Goal: Task Accomplishment & Management: Complete application form

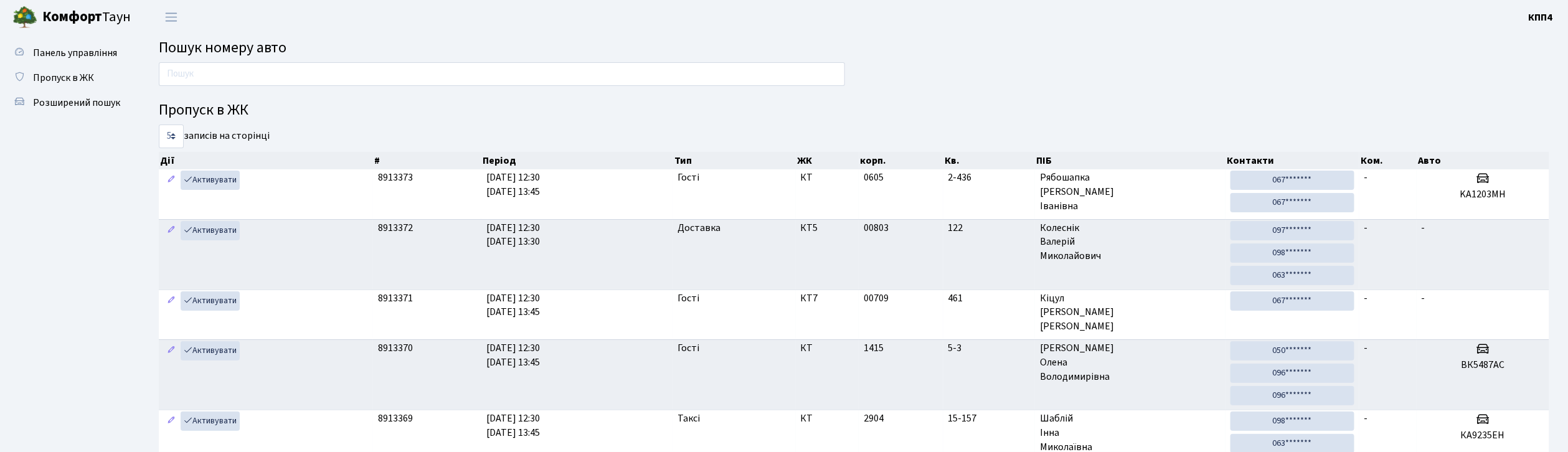
click at [660, 73] on input "text" at bounding box center [501, 74] width 686 height 24
click at [636, 21] on header "Комфорт Таун КПП4 Мій обліковий запис Вийти" at bounding box center [784, 17] width 1568 height 34
click at [624, 70] on input "text" at bounding box center [501, 74] width 686 height 24
click at [596, 73] on input "text" at bounding box center [501, 74] width 686 height 24
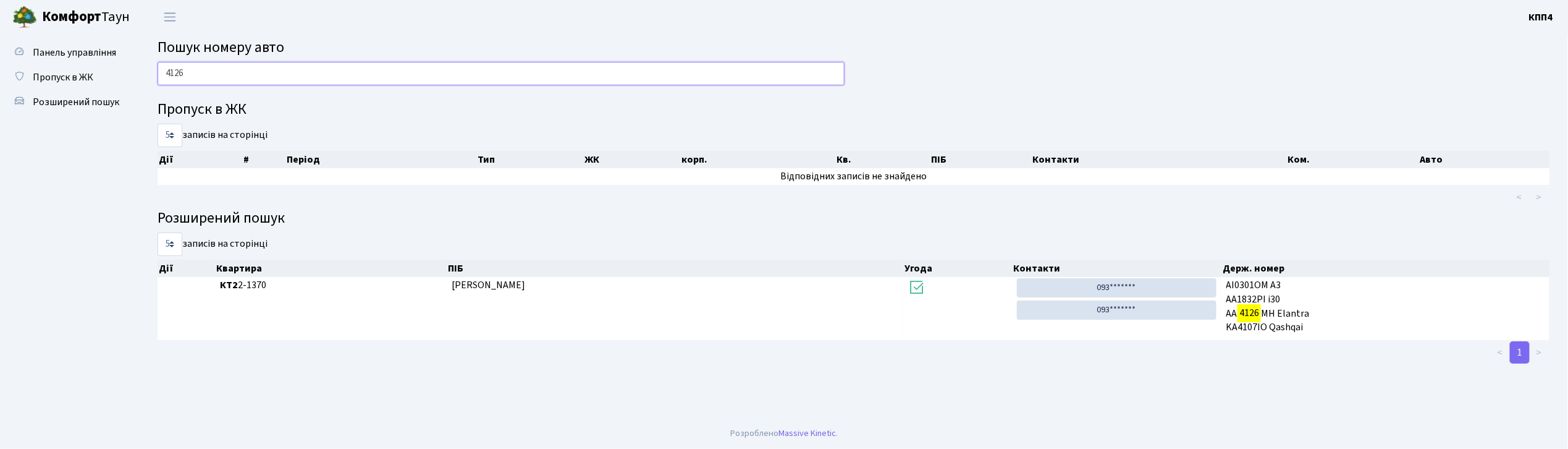
click at [295, 79] on input "4126" at bounding box center [501, 73] width 687 height 24
click at [223, 71] on input "4126" at bounding box center [501, 73] width 687 height 24
type input "4"
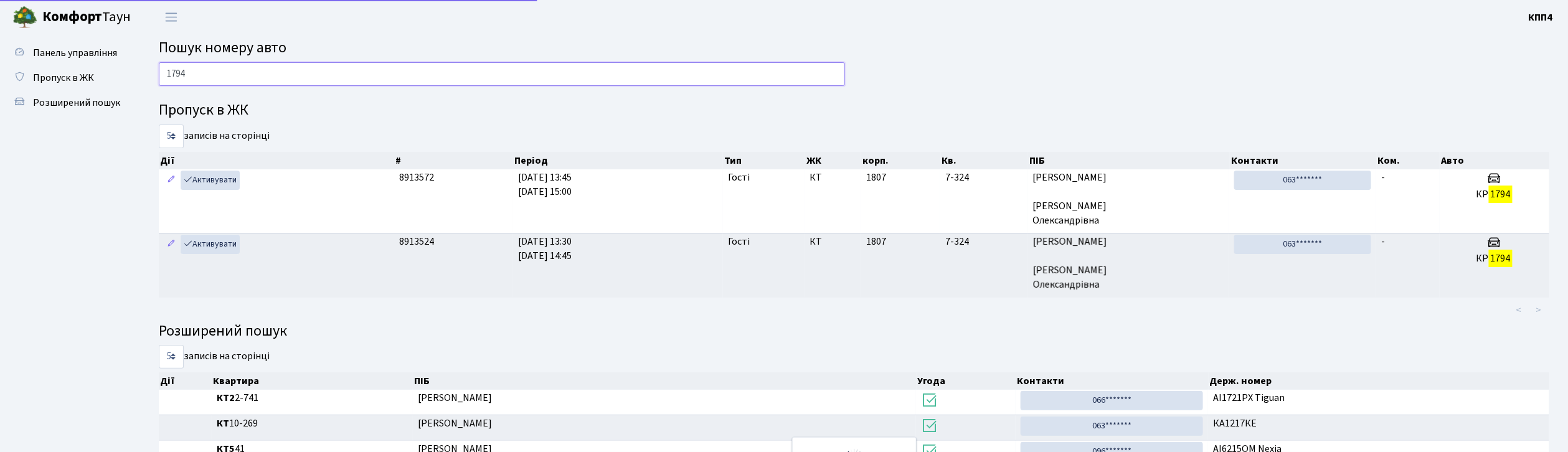
type input "1794"
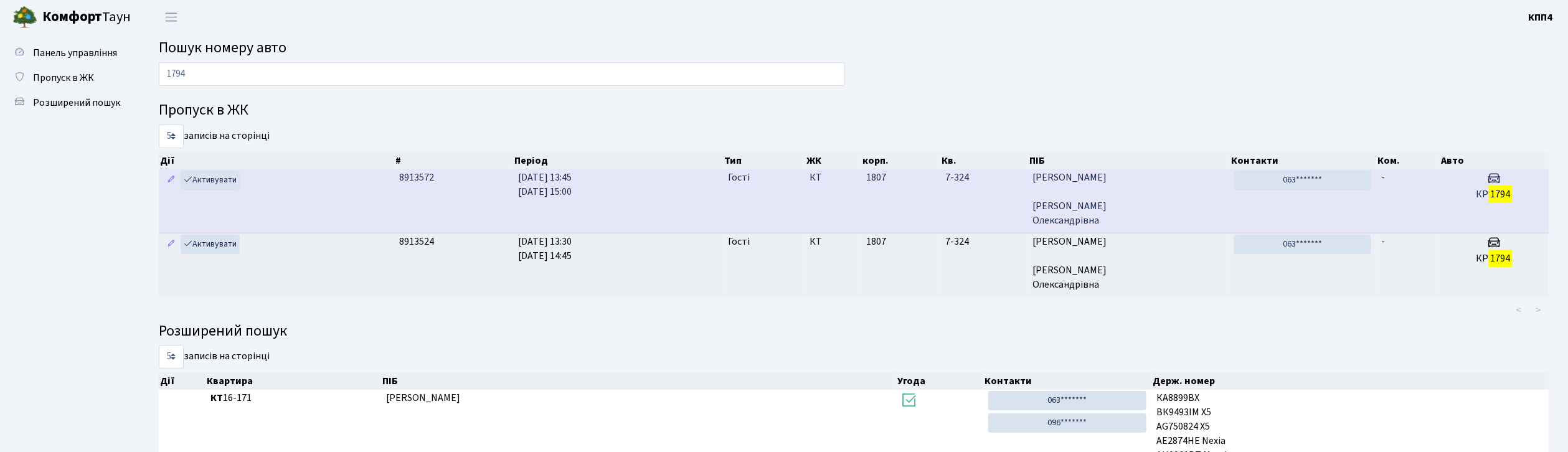
click at [1445, 183] on h3 at bounding box center [1495, 180] width 100 height 18
click at [756, 210] on td "Гості" at bounding box center [764, 202] width 82 height 64
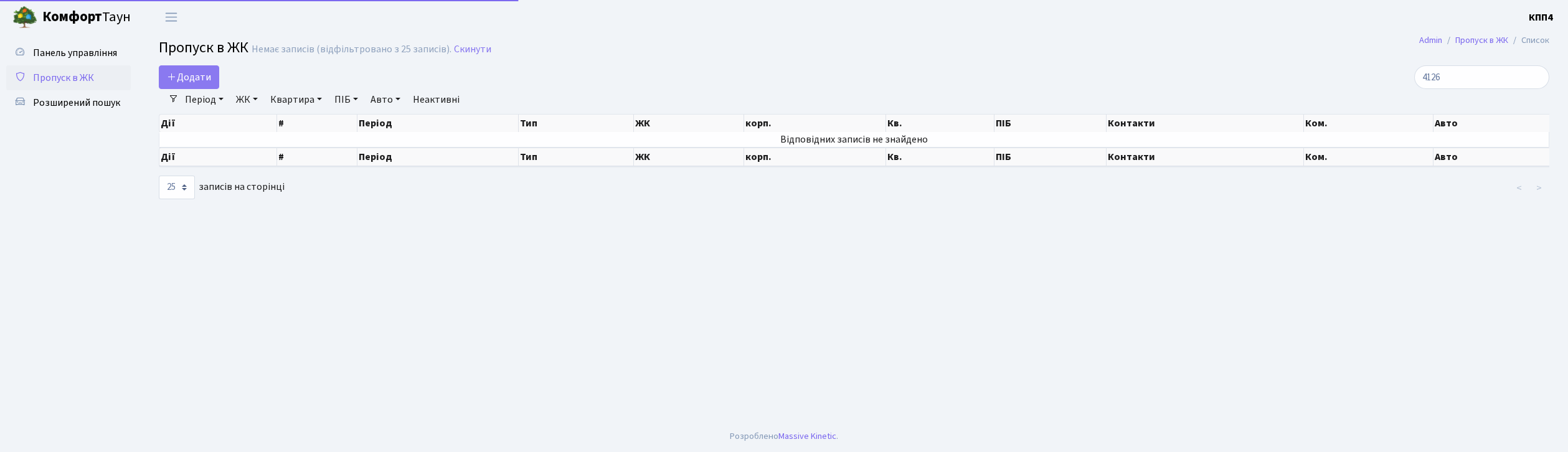
select select "25"
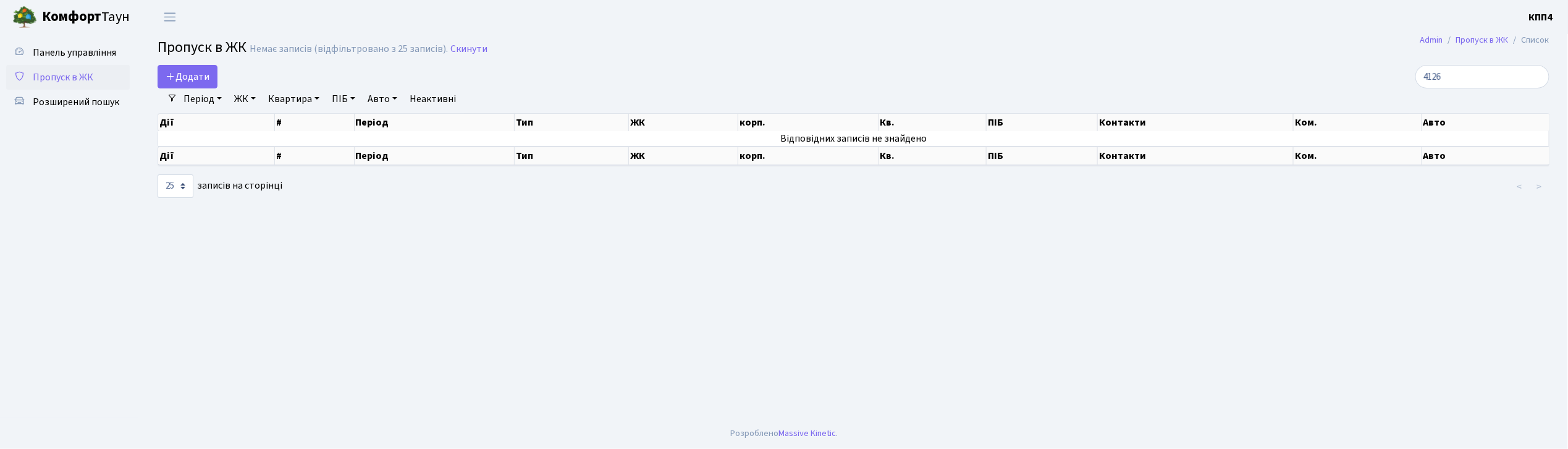
type input "4126"
click at [1496, 87] on input "4126" at bounding box center [1482, 76] width 134 height 24
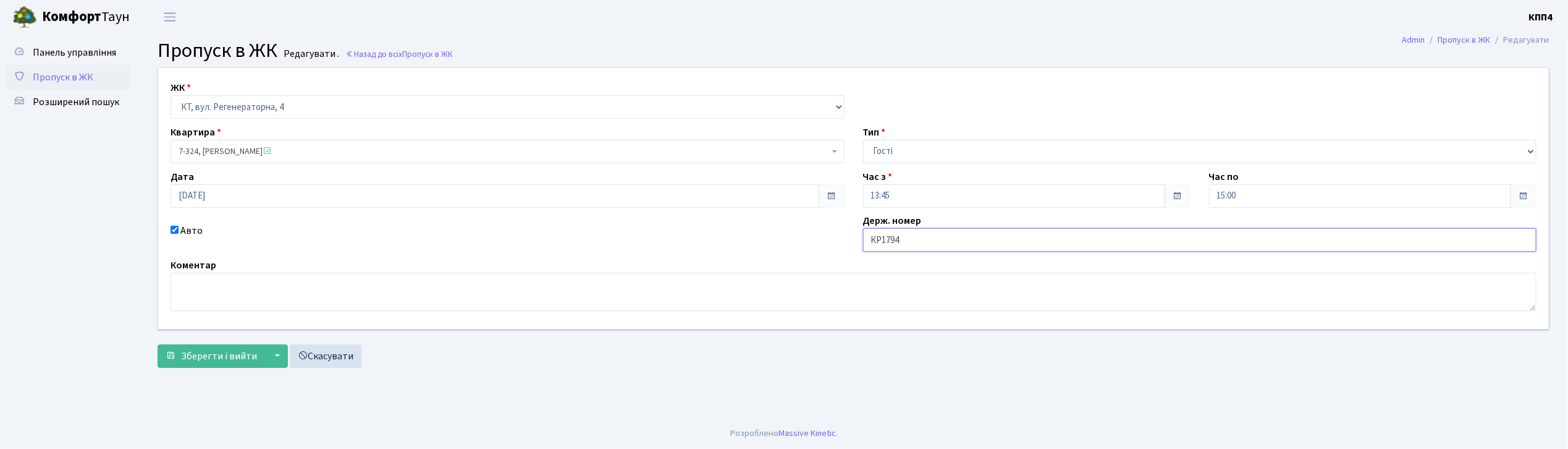
click at [928, 238] on input "КР1794" at bounding box center [1200, 240] width 674 height 24
type input "КР1794АВ"
click at [236, 350] on span "Зберегти і вийти" at bounding box center [219, 356] width 76 height 14
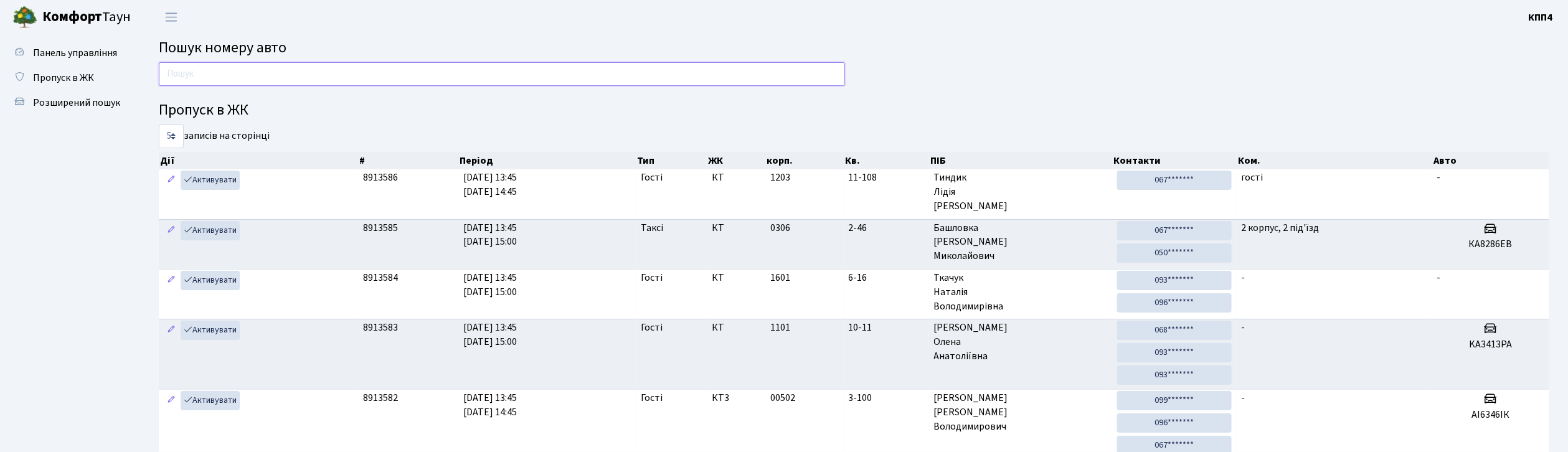
click at [462, 69] on input "text" at bounding box center [501, 74] width 686 height 24
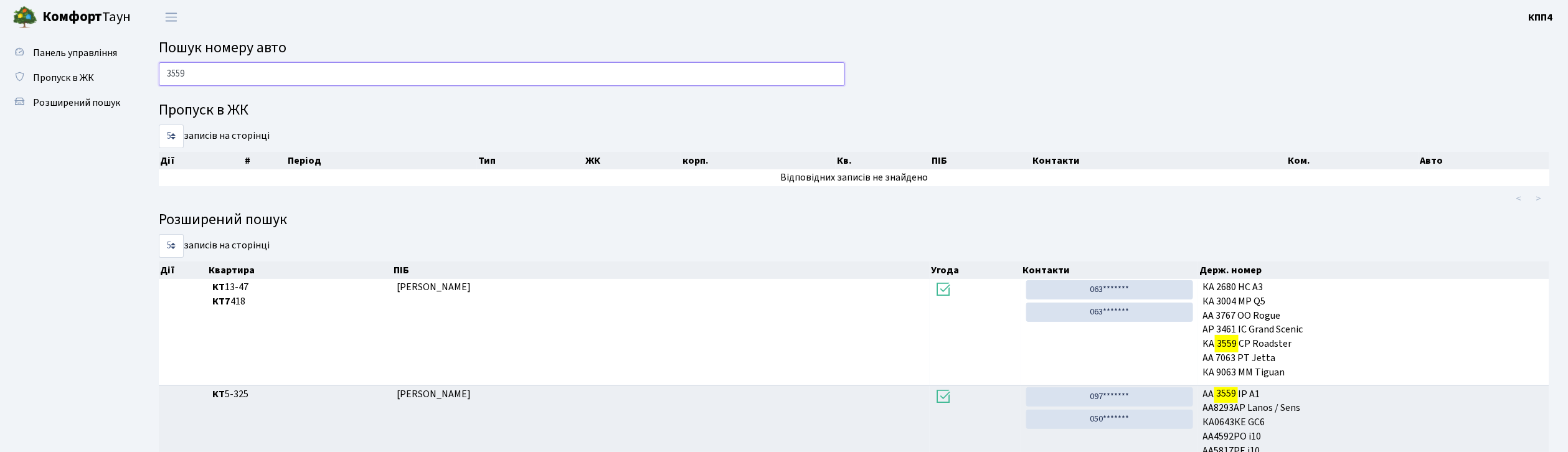
click at [261, 76] on input "3559" at bounding box center [501, 74] width 686 height 24
type input "3"
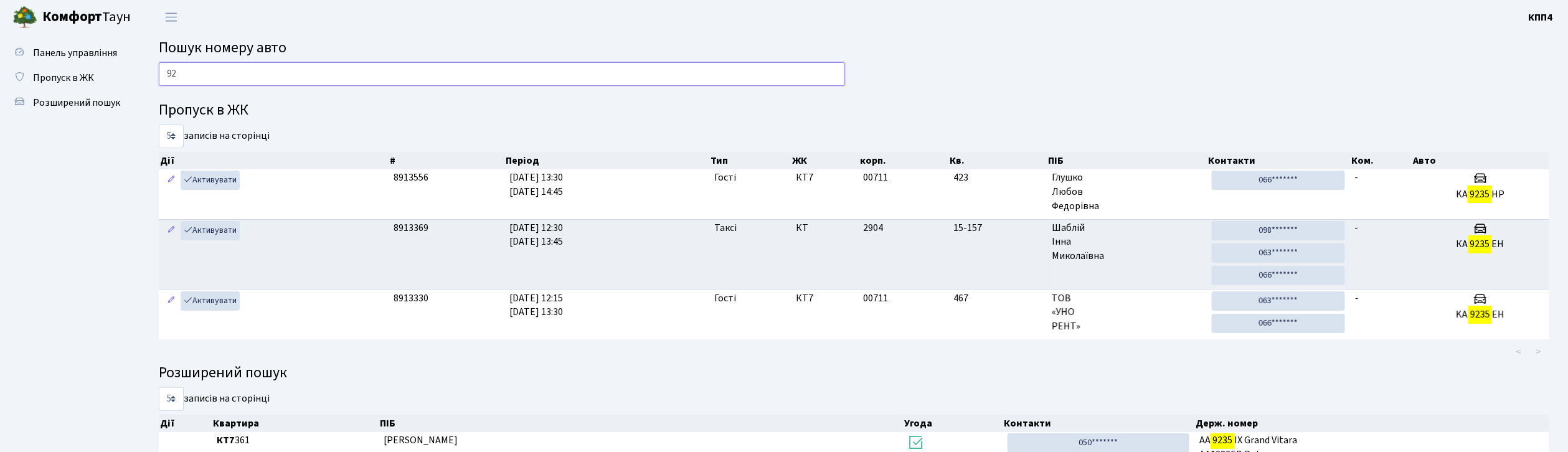
type input "9"
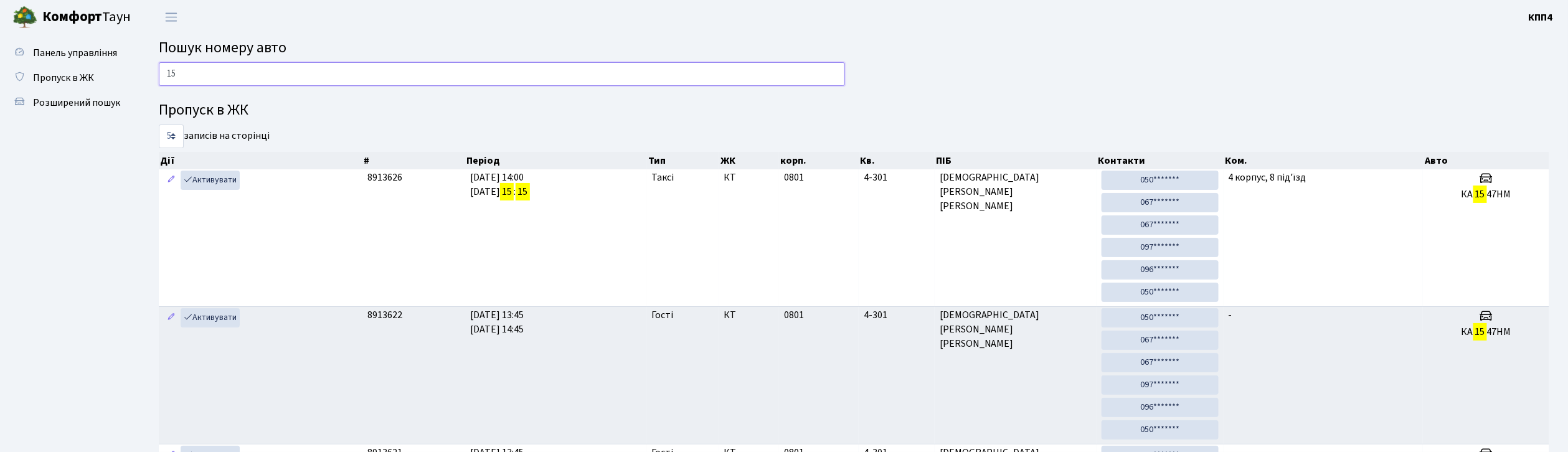
type input "1"
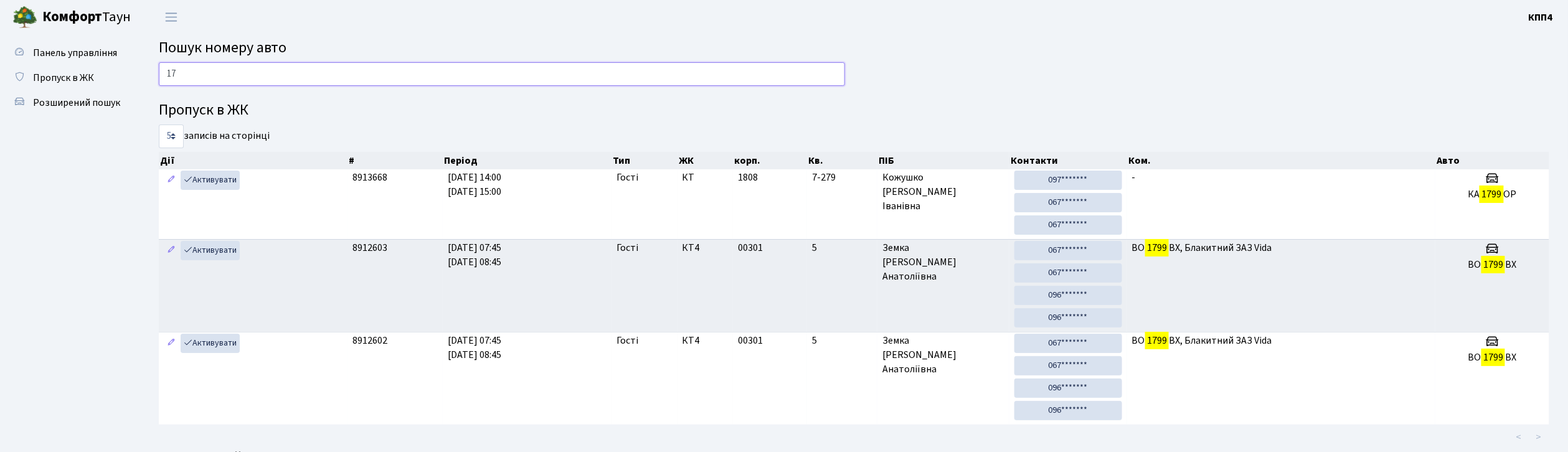
type input "1"
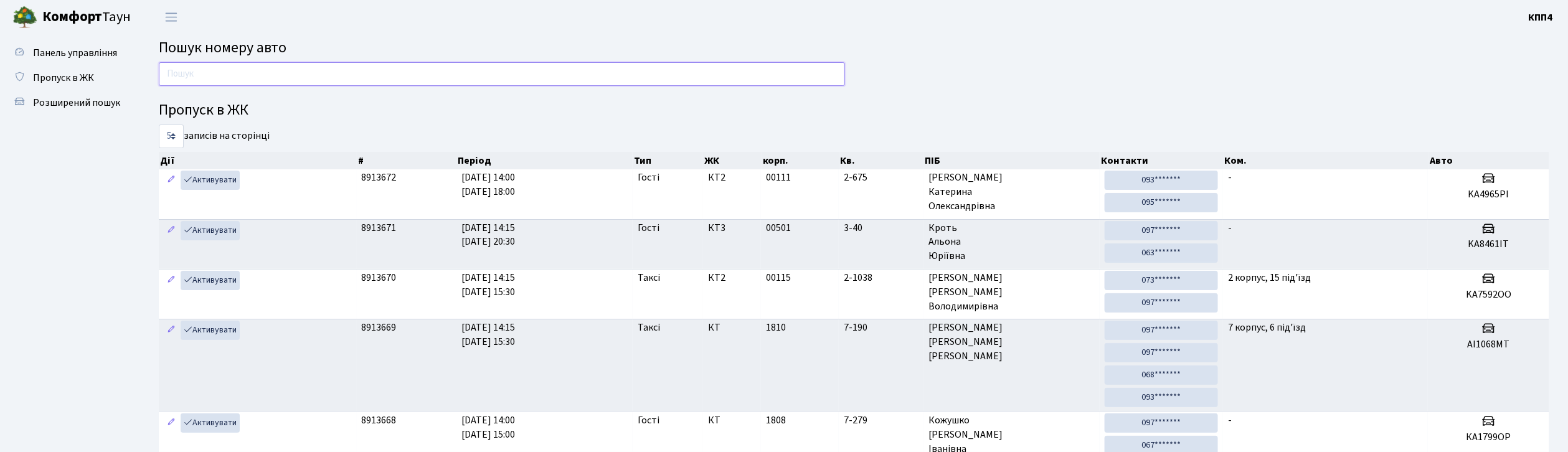
click at [398, 69] on input "text" at bounding box center [501, 74] width 686 height 24
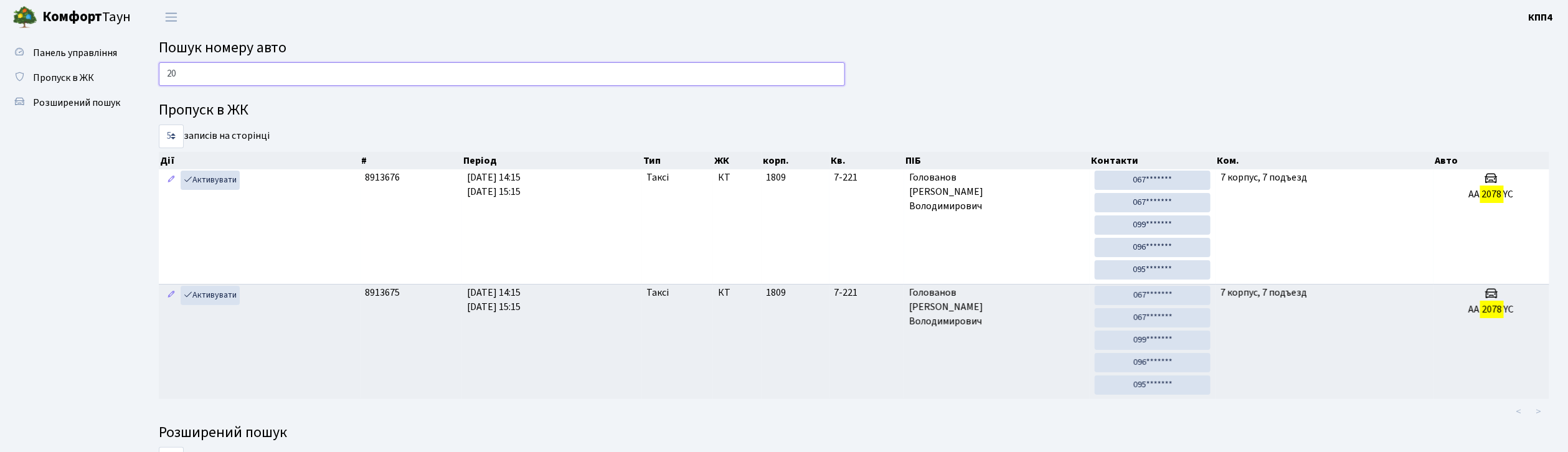
type input "2"
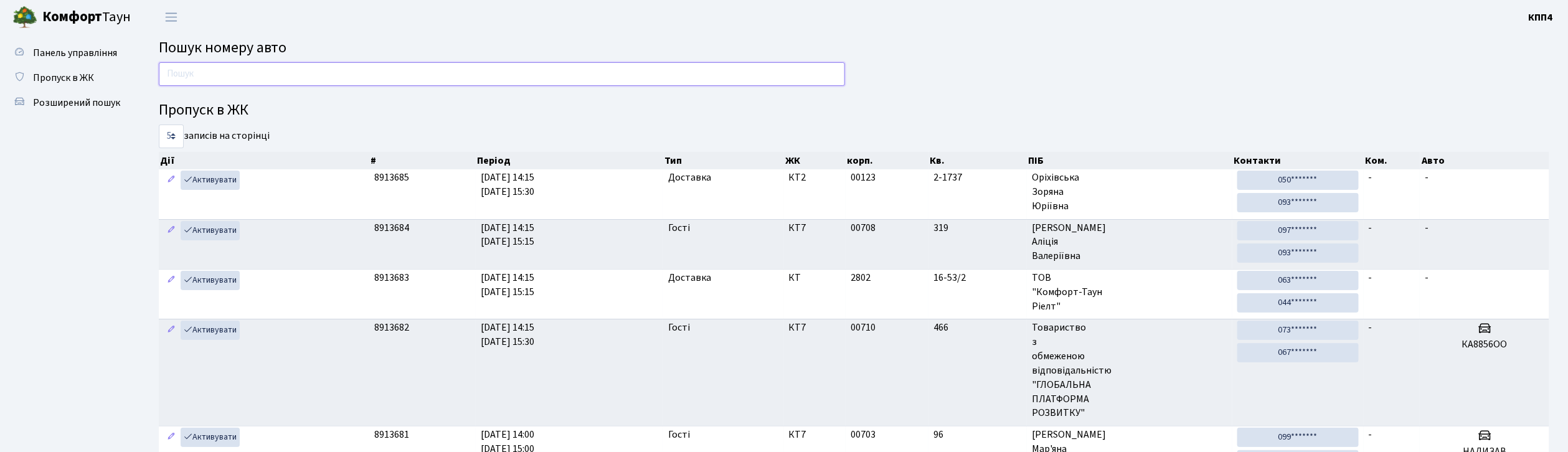
type input "1"
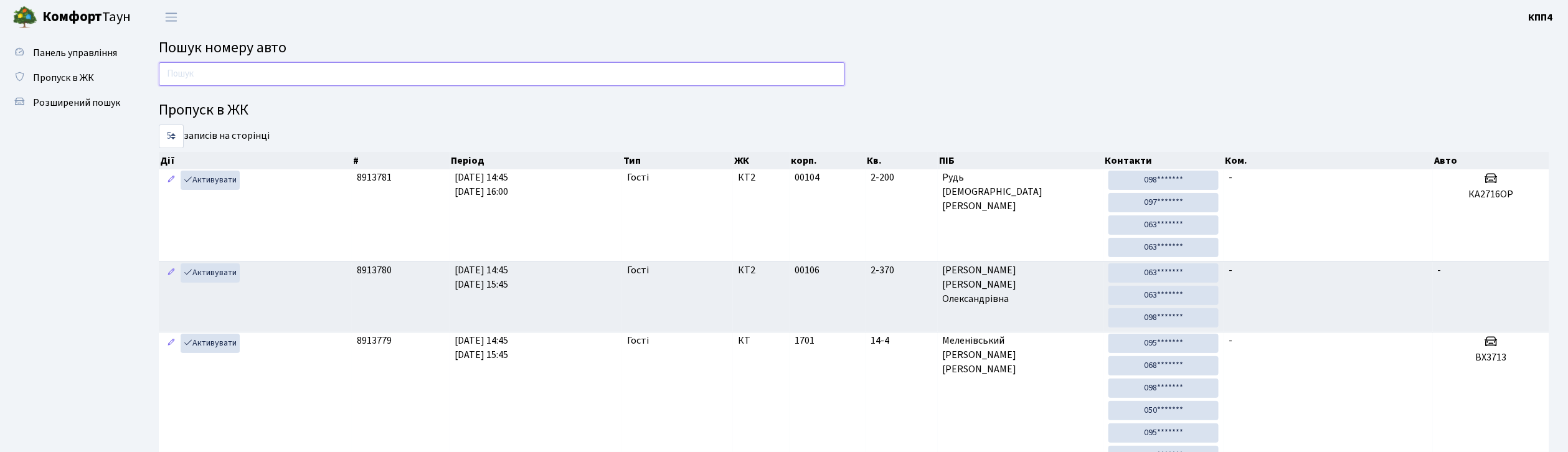
click at [555, 76] on input "text" at bounding box center [501, 74] width 686 height 24
click at [252, 80] on input "text" at bounding box center [501, 74] width 686 height 24
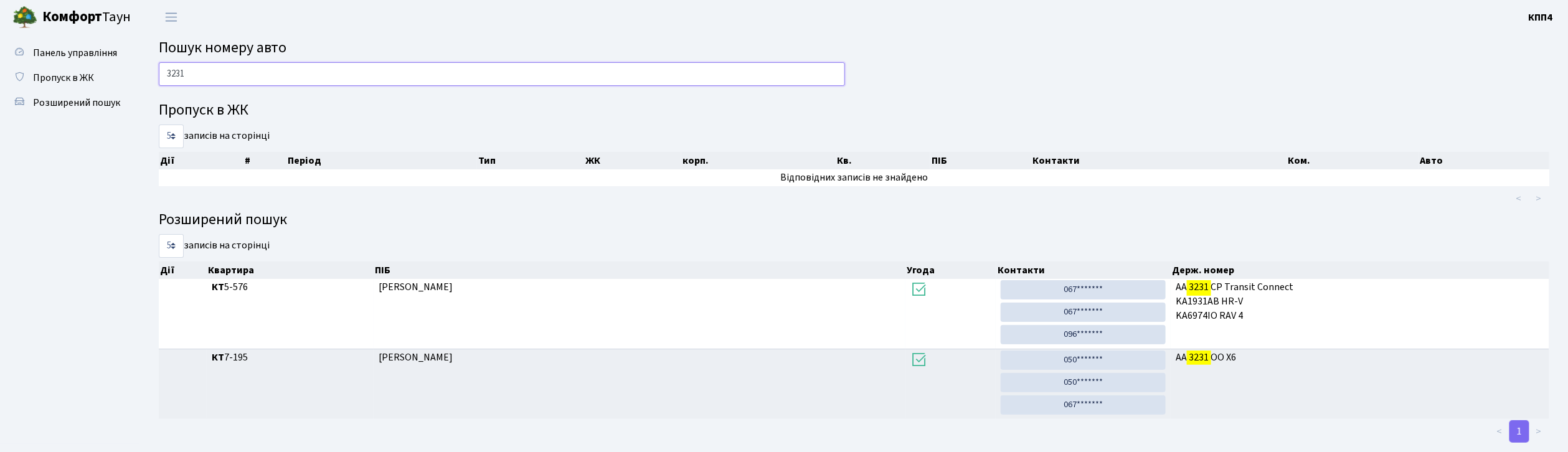
scroll to position [25, 0]
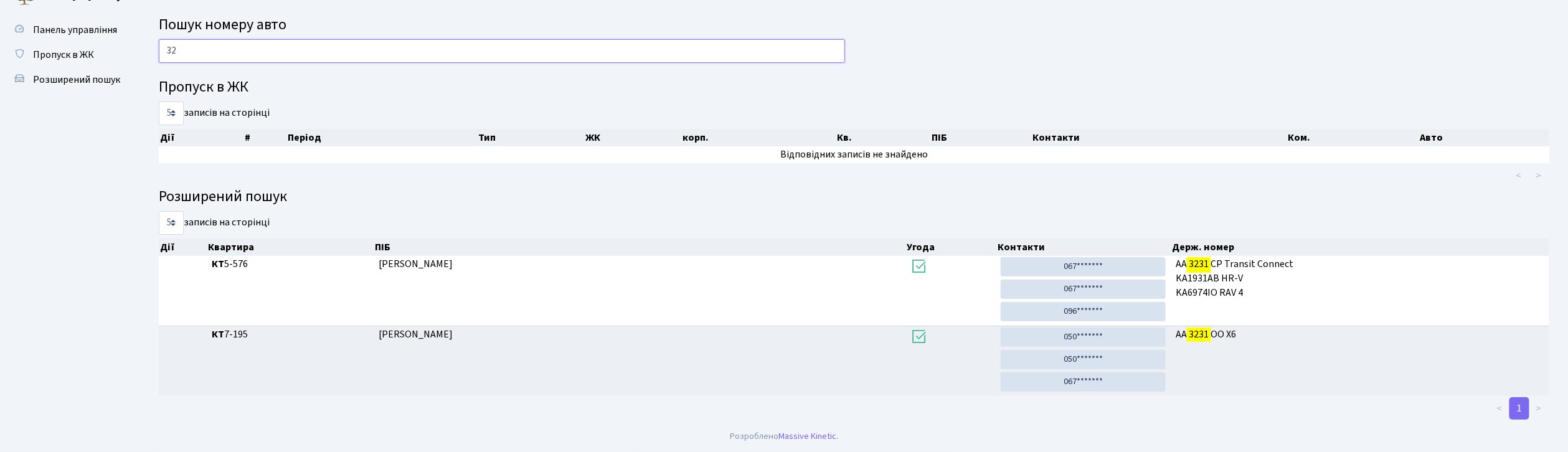
type input "3"
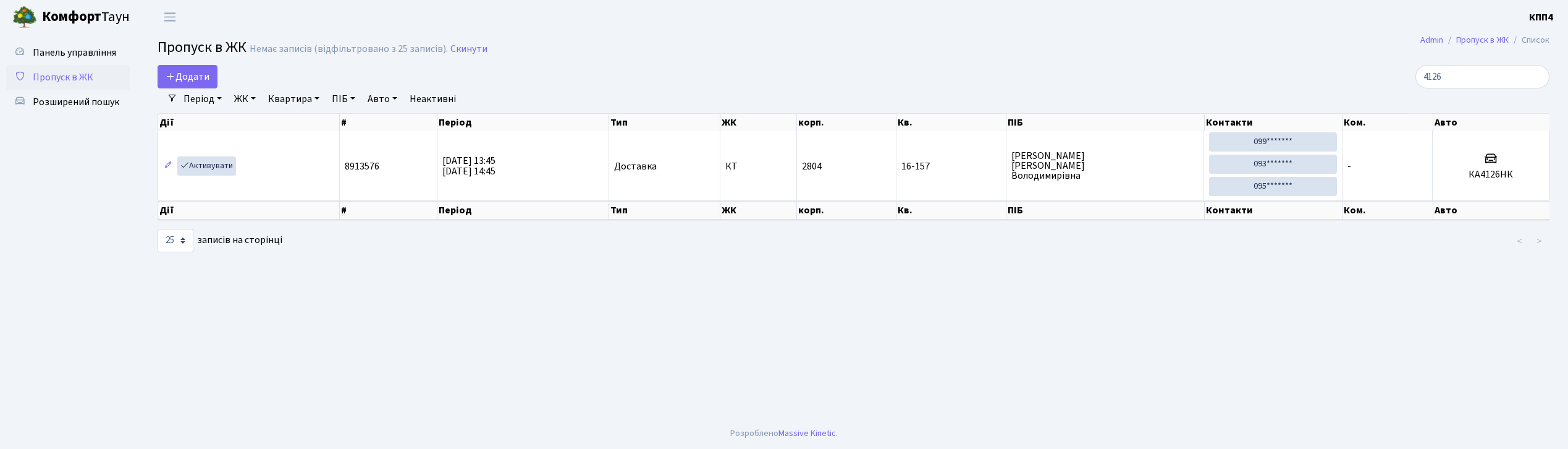
select select "25"
click at [1479, 74] on input "4126" at bounding box center [1482, 76] width 134 height 24
type input "4"
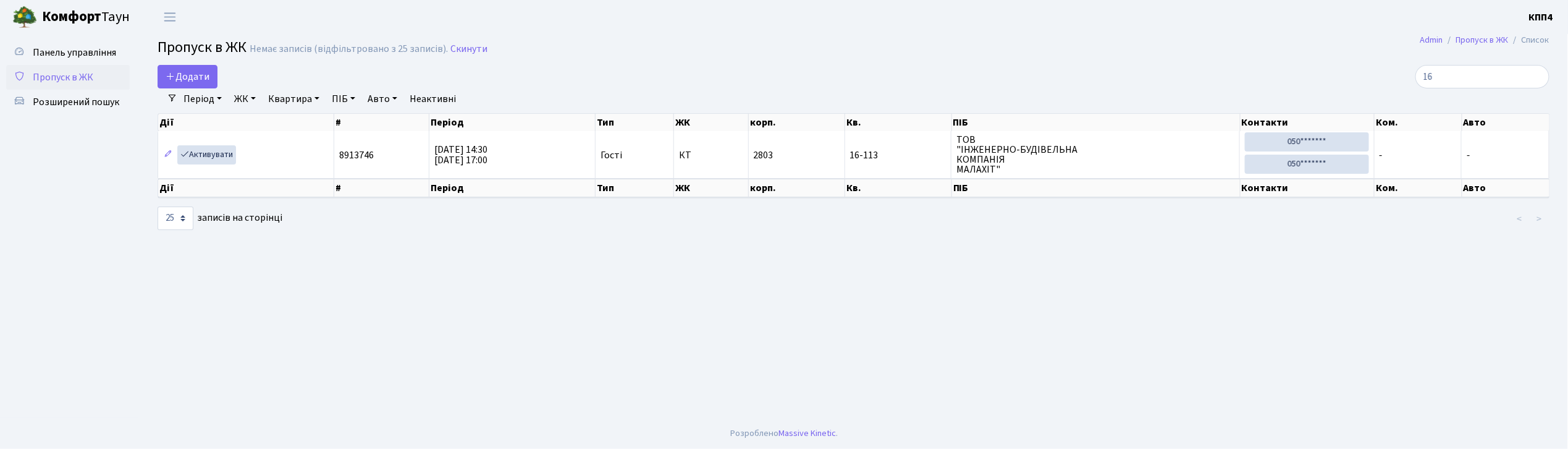
type input "1"
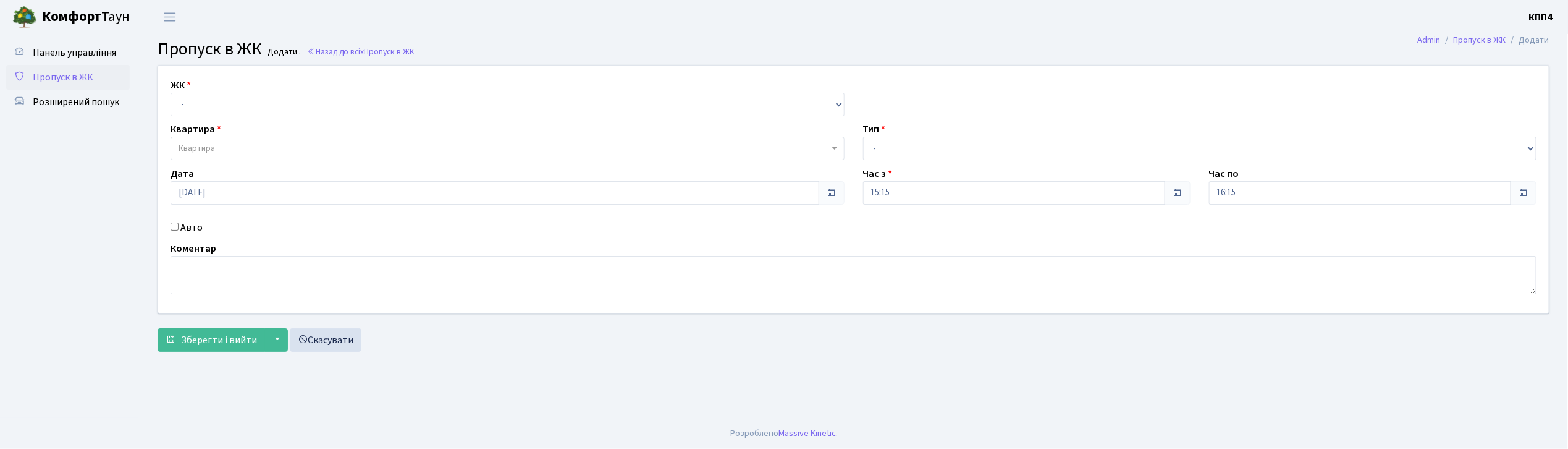
click at [176, 226] on input "Авто" at bounding box center [174, 226] width 8 height 8
checkbox input "true"
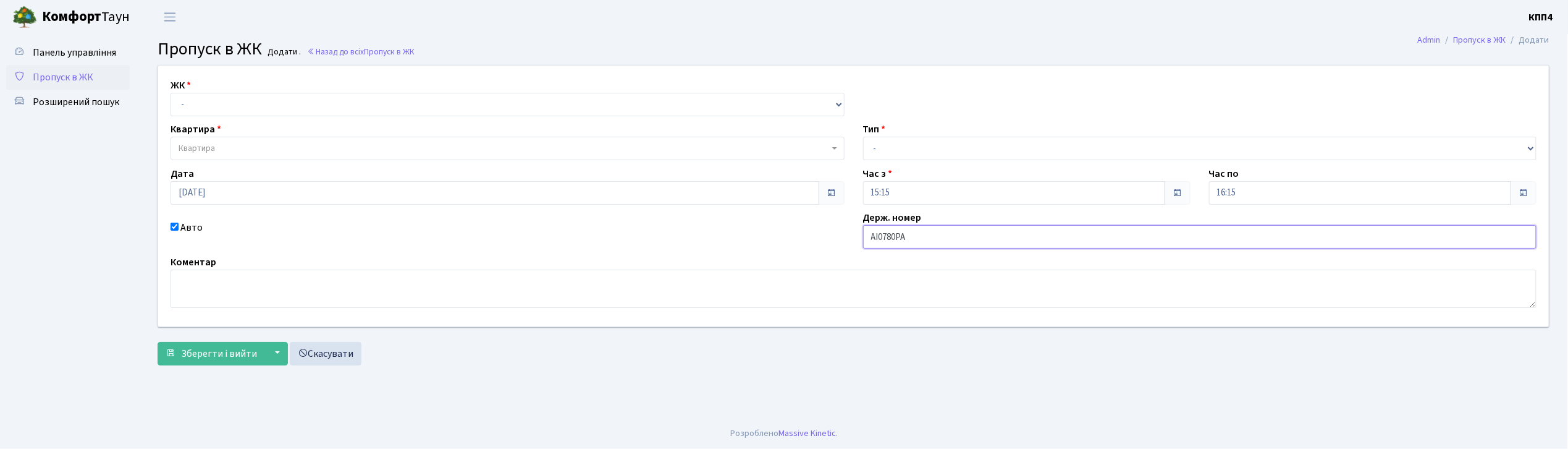
type input "АІ0780РА"
drag, startPoint x: 223, startPoint y: 96, endPoint x: 226, endPoint y: 111, distance: 15.3
click at [223, 96] on select "- КТ, вул. Регенераторна, 4 КТ2, просп. Соборності, 17 КТ3, вул. Березнева, 16 …" at bounding box center [507, 105] width 674 height 24
select select "271"
click at [170, 93] on select "- КТ, вул. Регенераторна, 4 КТ2, просп. Соборності, 17 КТ3, вул. Березнева, 16 …" at bounding box center [507, 105] width 674 height 24
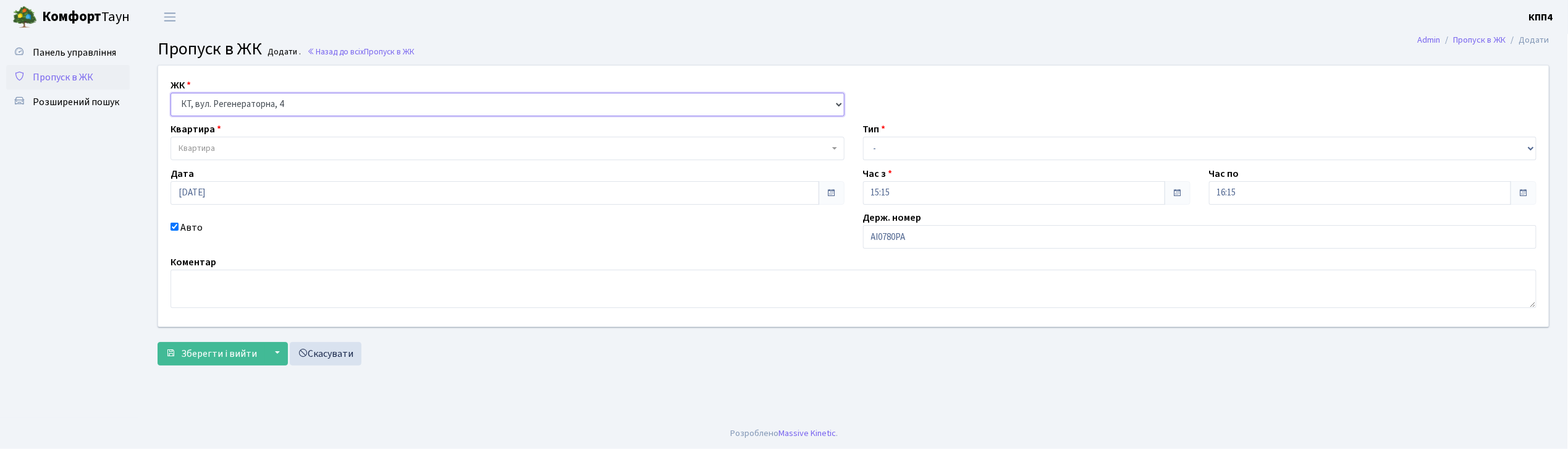
select select
click at [228, 142] on span "Квартира" at bounding box center [507, 149] width 674 height 24
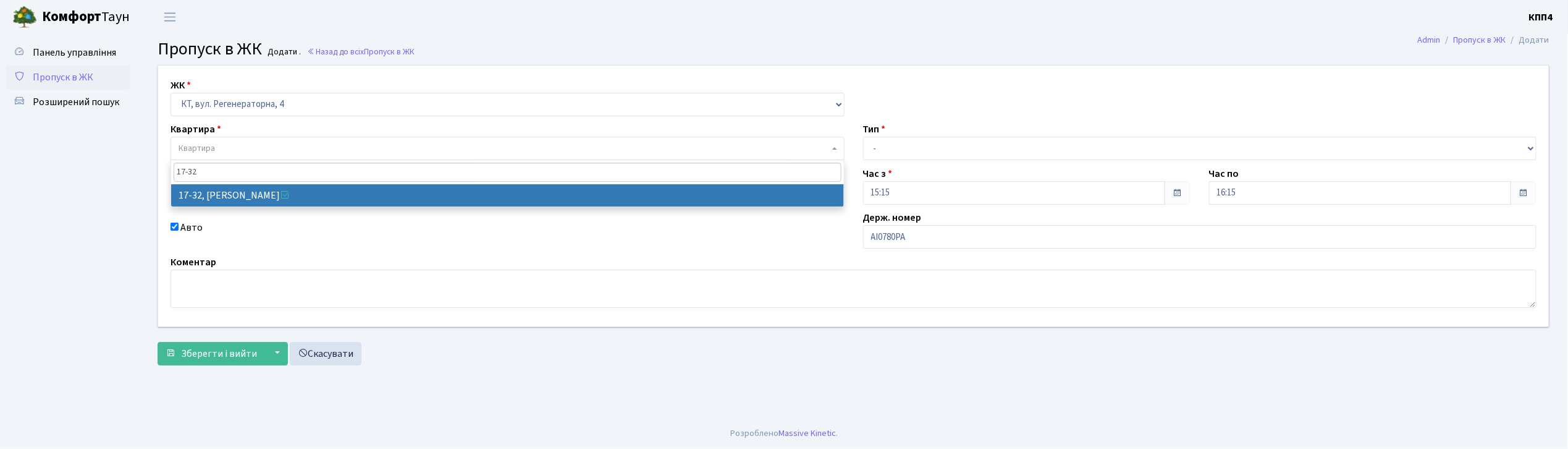
type input "17-32"
select select "8986"
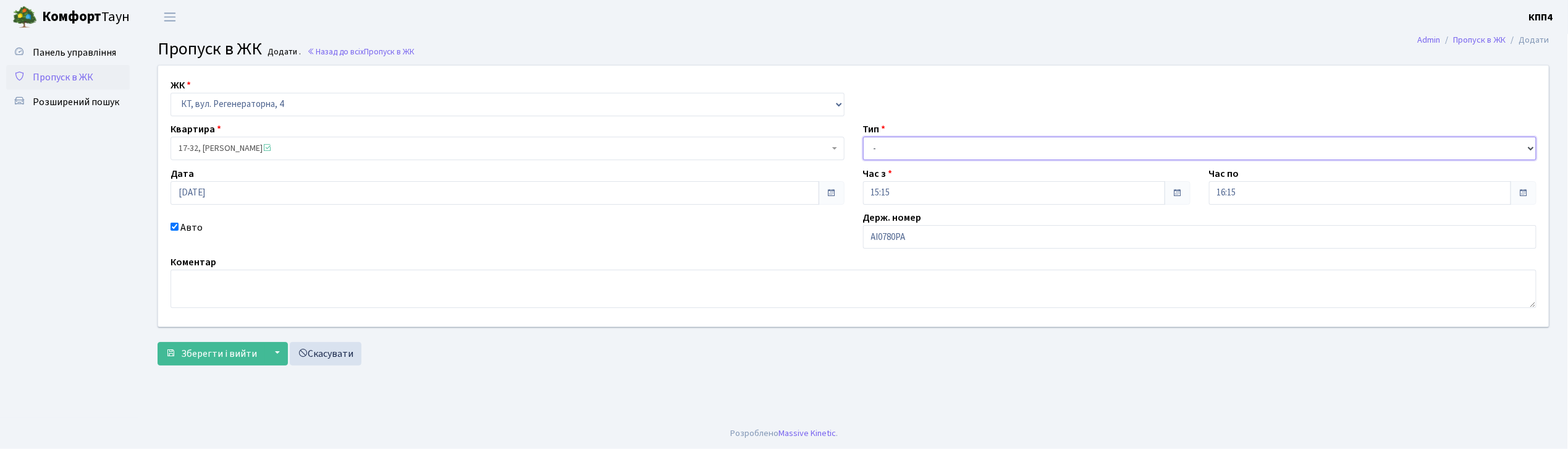
click at [957, 144] on select "- Доставка Таксі Гості Сервіс" at bounding box center [1200, 149] width 674 height 24
select select "3"
click at [863, 137] on select "- Доставка Таксі Гості Сервіс" at bounding box center [1200, 149] width 674 height 24
click at [250, 356] on span "Зберегти і вийти" at bounding box center [219, 354] width 76 height 14
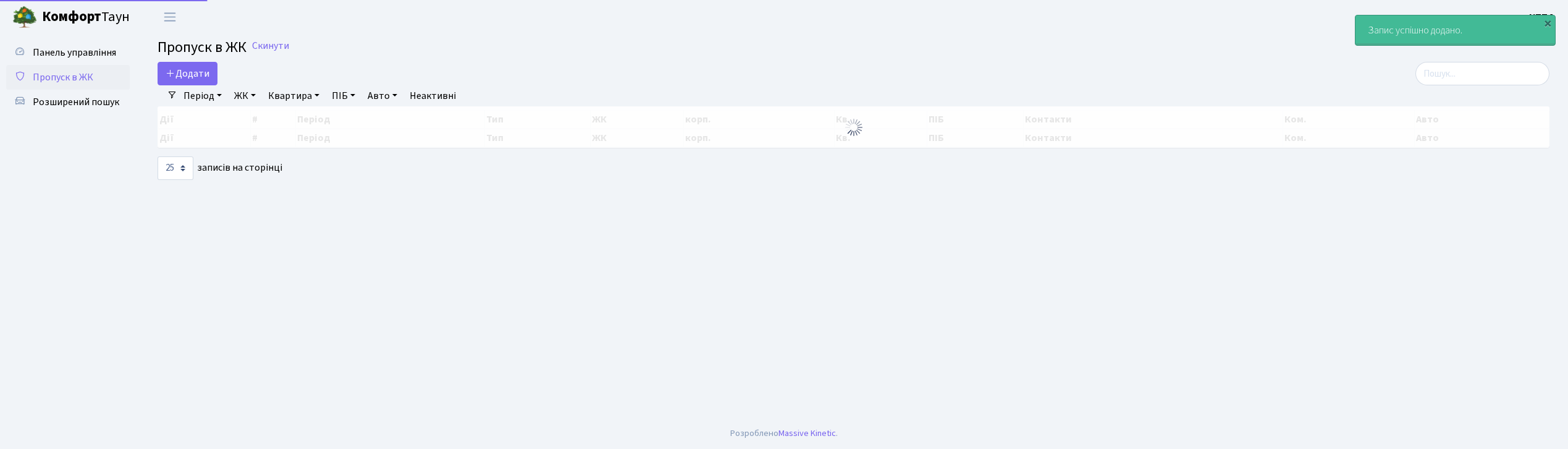
select select "25"
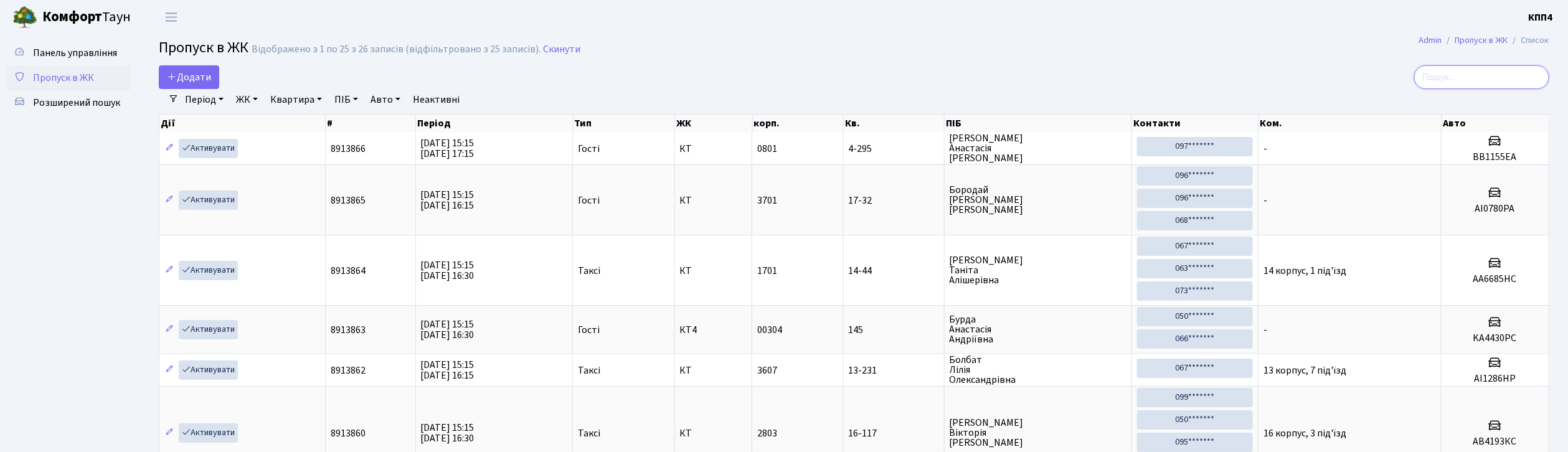
click at [1481, 84] on input "search" at bounding box center [1481, 77] width 135 height 24
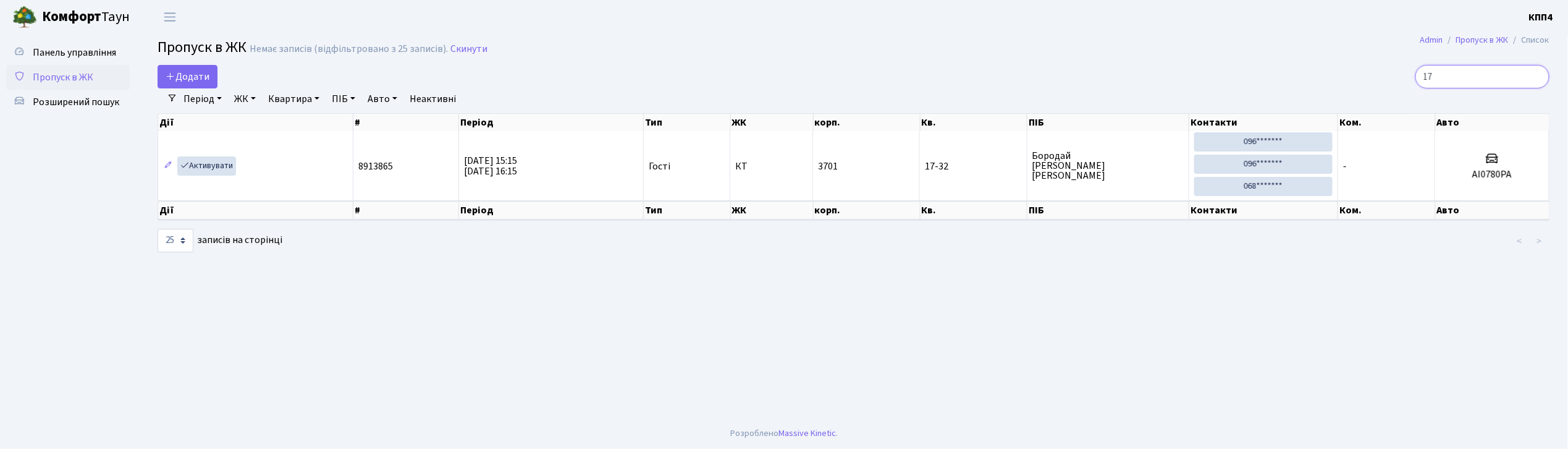
type input "1"
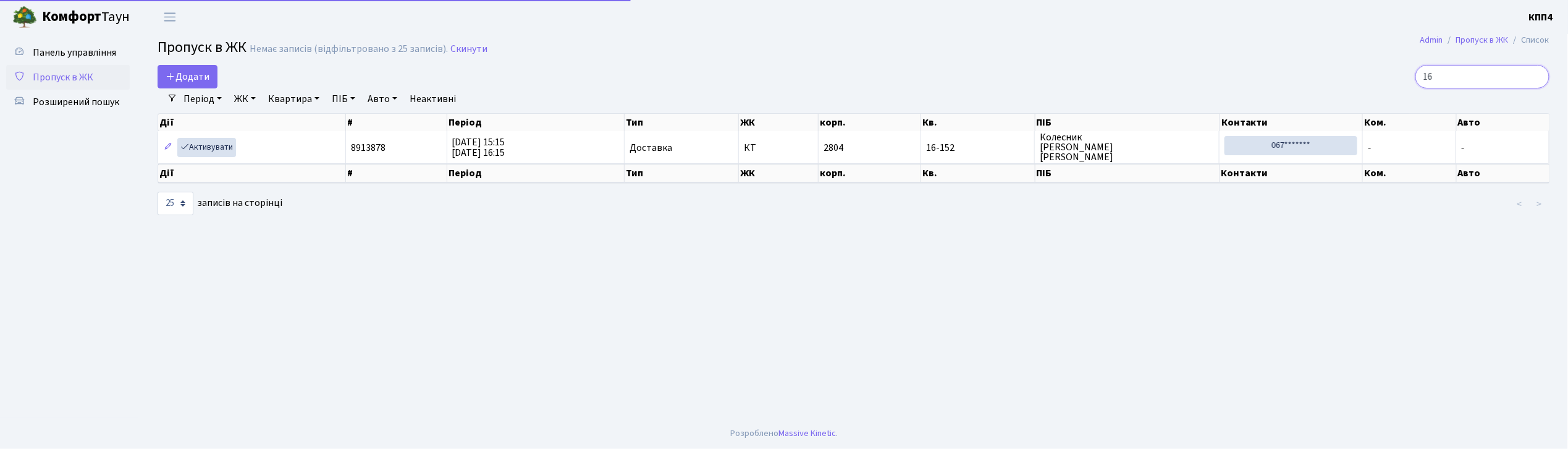
type input "1"
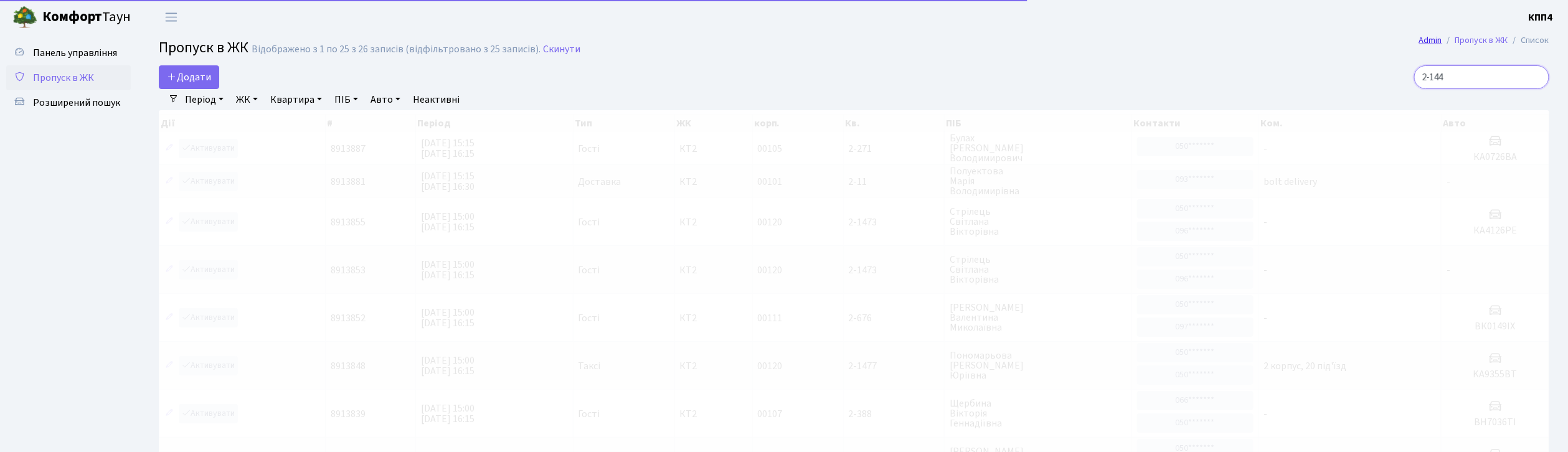
type input "2-1440"
